Goal: Find specific page/section: Find specific page/section

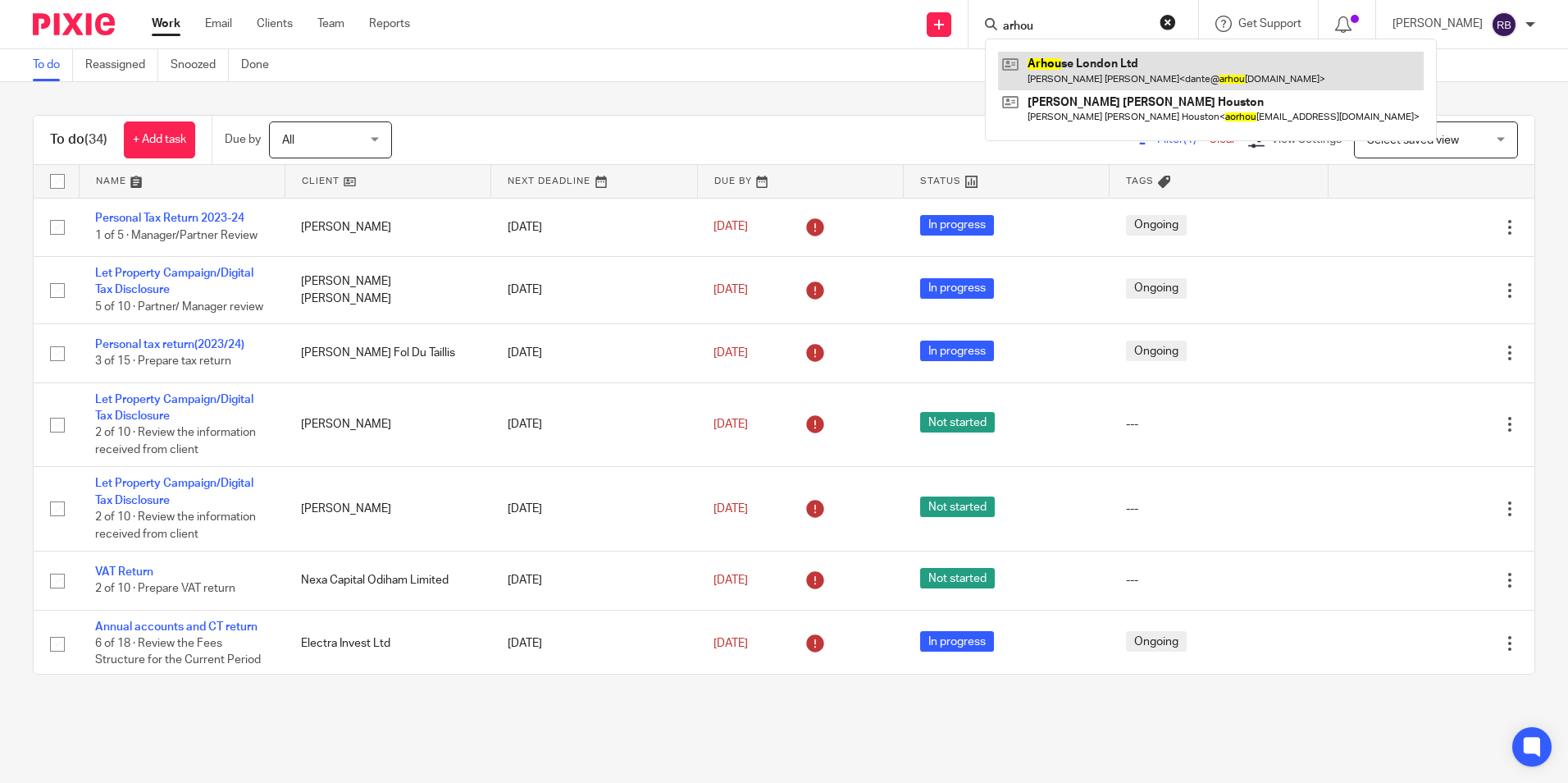
type input "arhou"
click at [1080, 64] on link at bounding box center [1210, 71] width 425 height 38
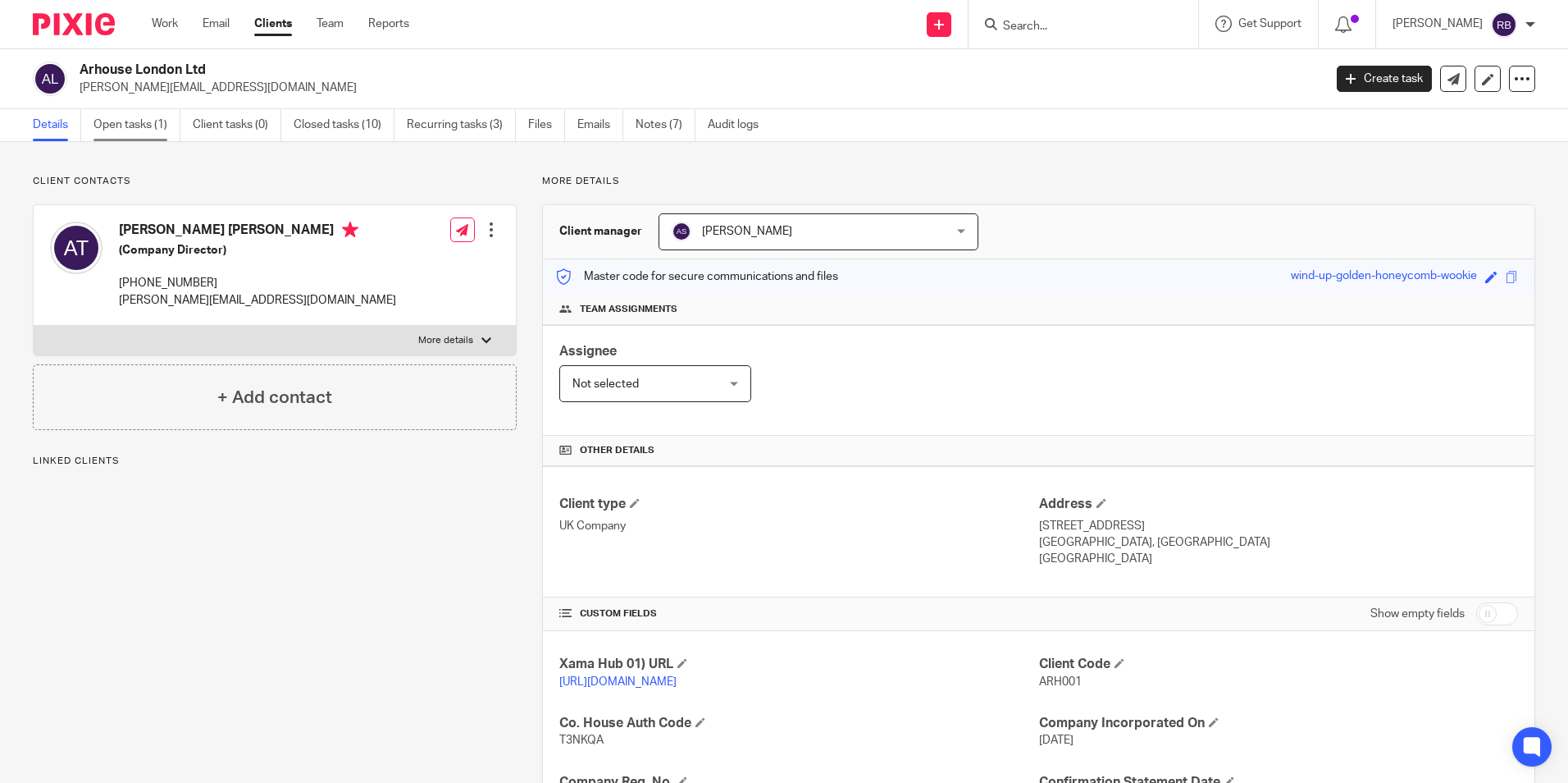
click at [136, 127] on link "Open tasks (1)" at bounding box center [136, 125] width 87 height 32
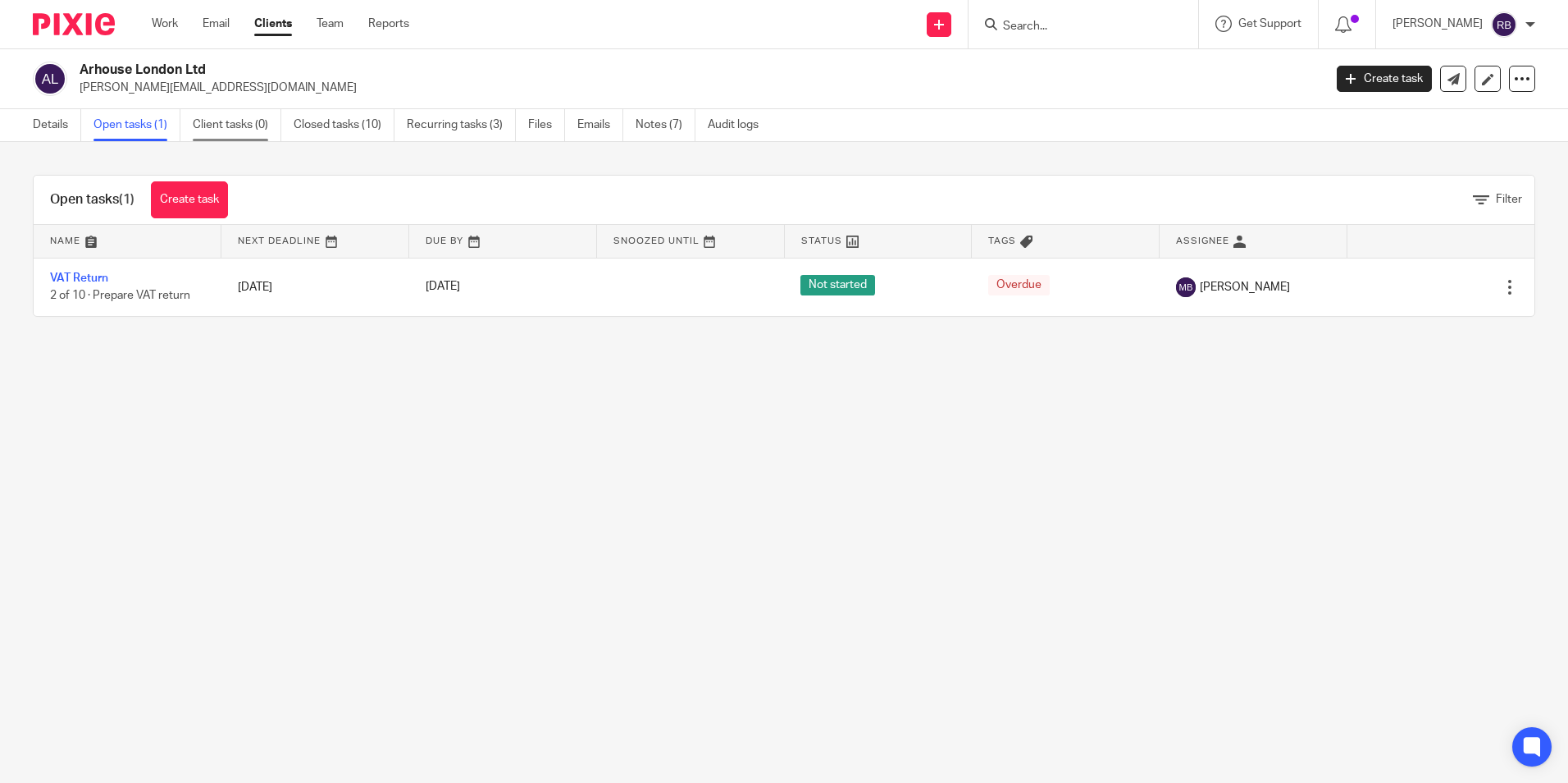
click at [230, 135] on link "Client tasks (0)" at bounding box center [236, 125] width 88 height 32
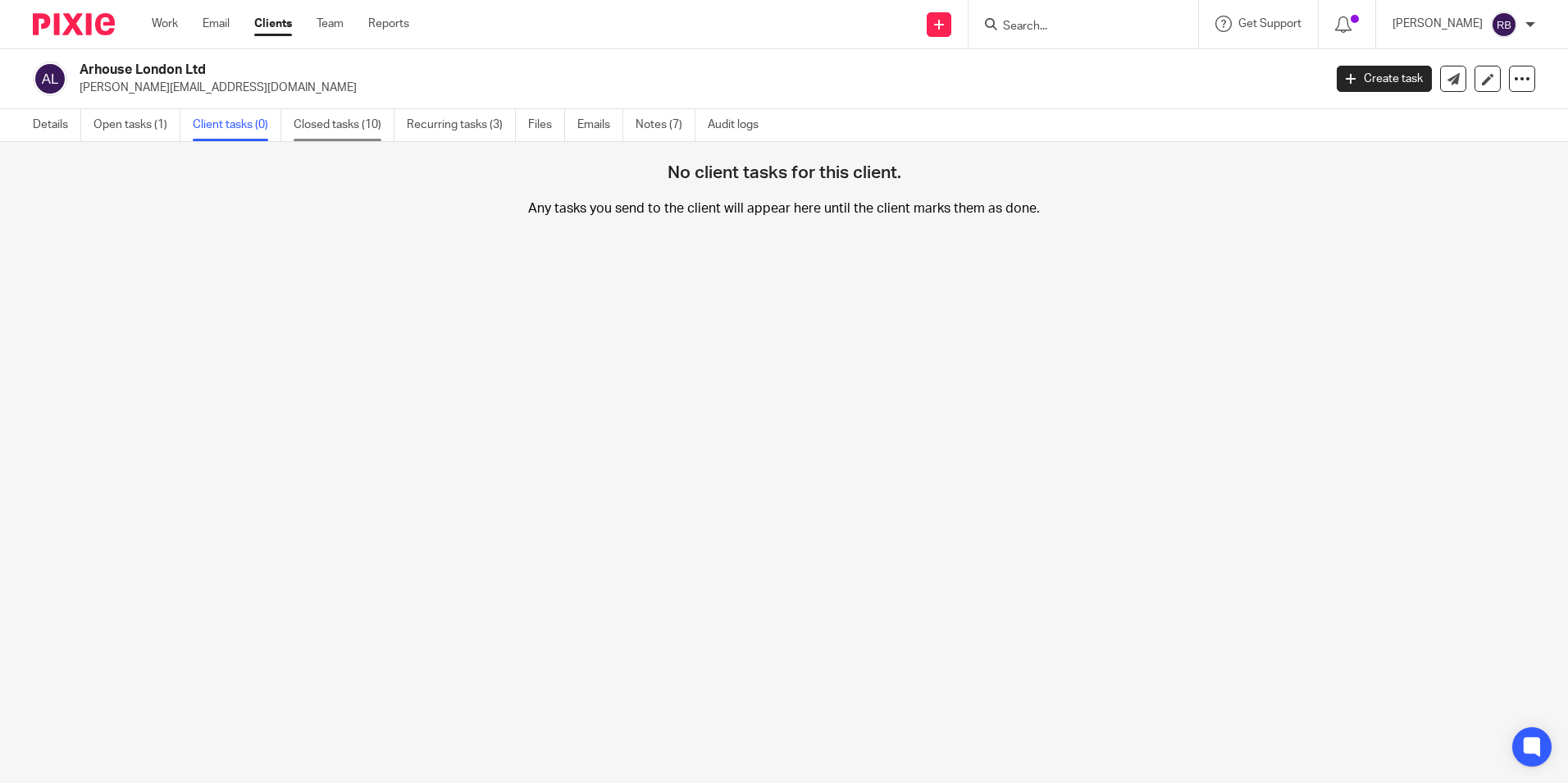
click at [357, 132] on link "Closed tasks (10)" at bounding box center [344, 125] width 101 height 32
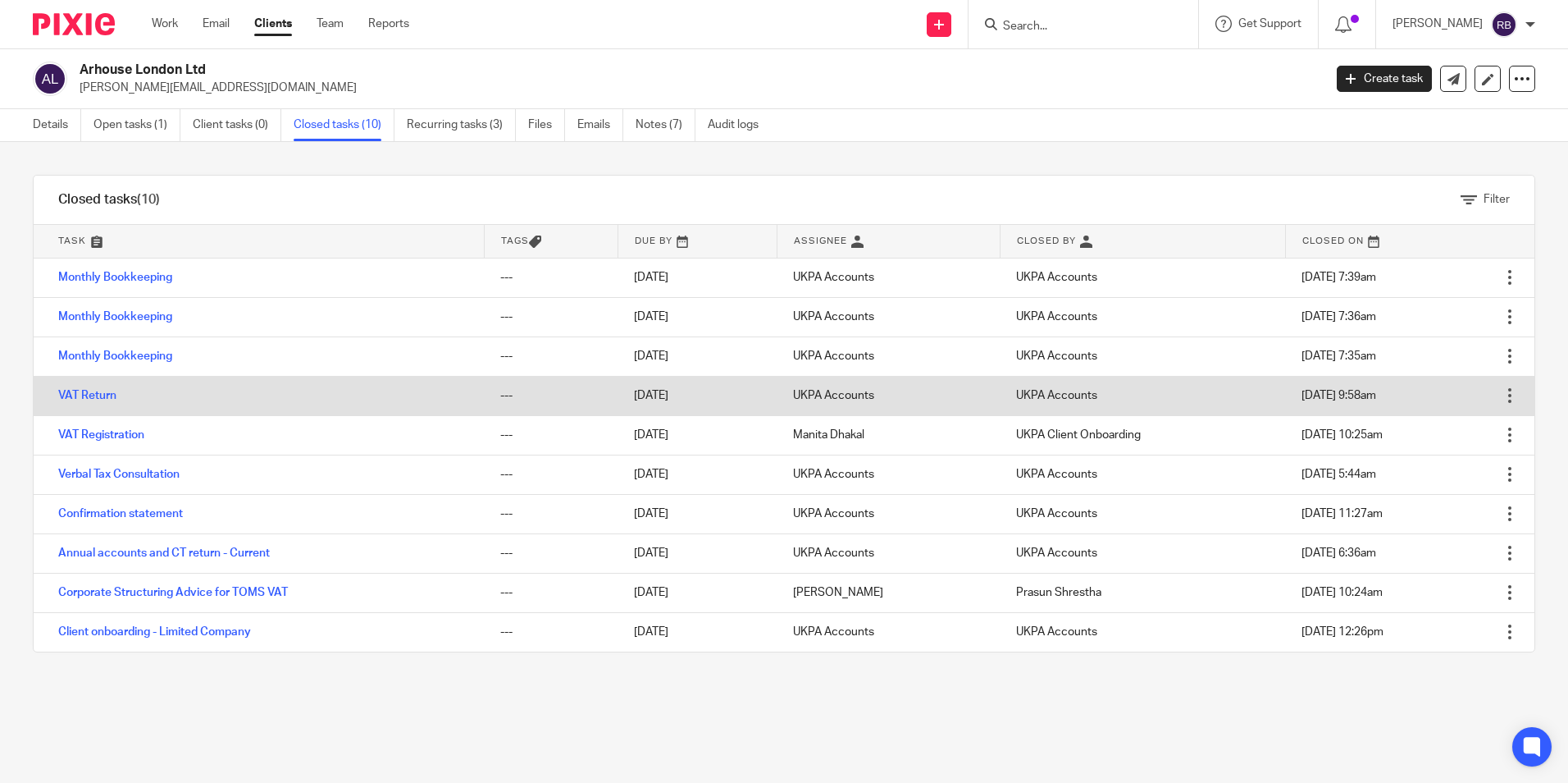
click at [92, 405] on td "VAT Return" at bounding box center [258, 396] width 450 height 40
click at [97, 400] on link "VAT Return" at bounding box center [88, 396] width 59 height 12
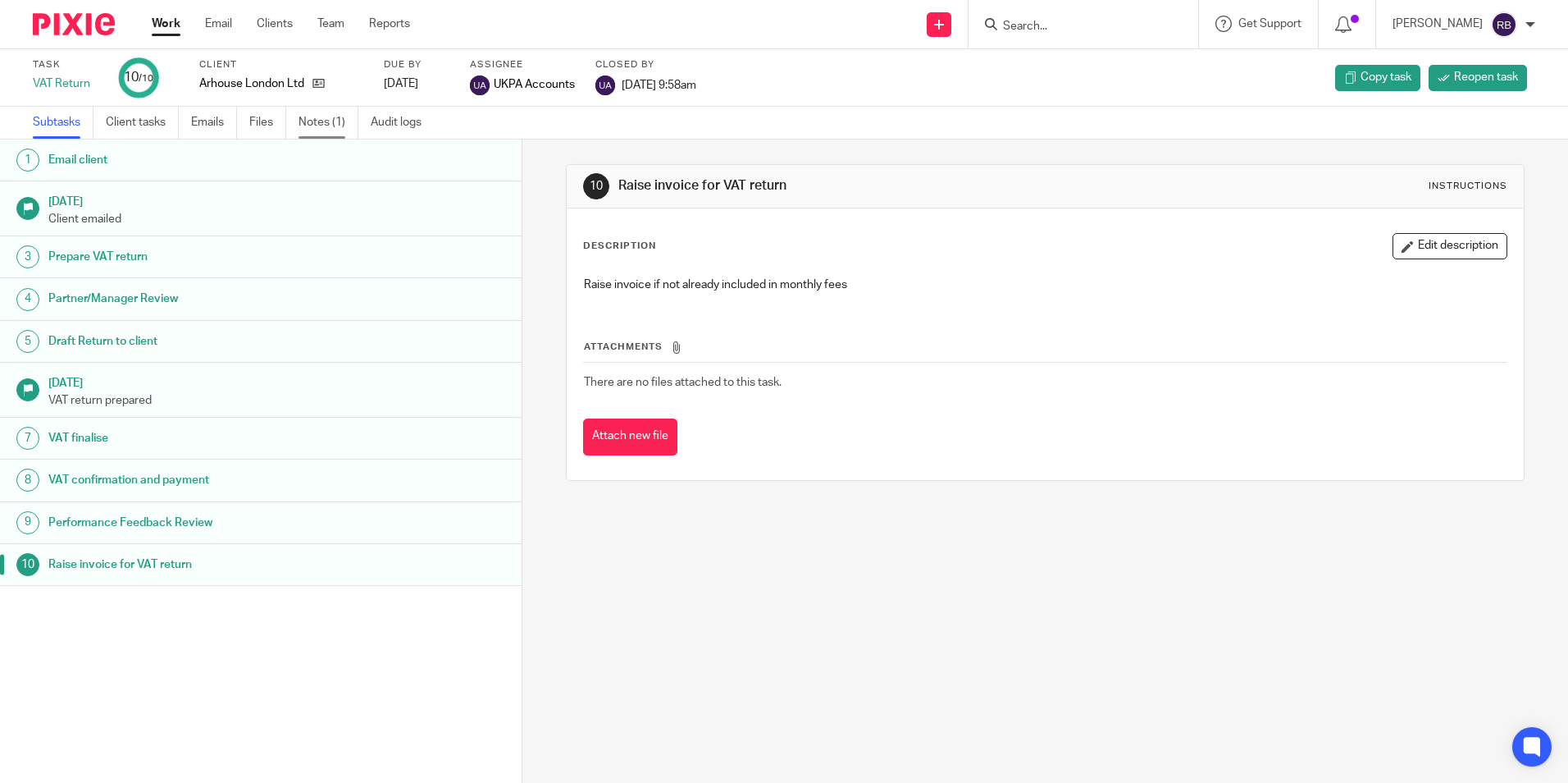
click at [310, 119] on link "Notes (1)" at bounding box center [329, 122] width 60 height 32
